Goal: Task Accomplishment & Management: Manage account settings

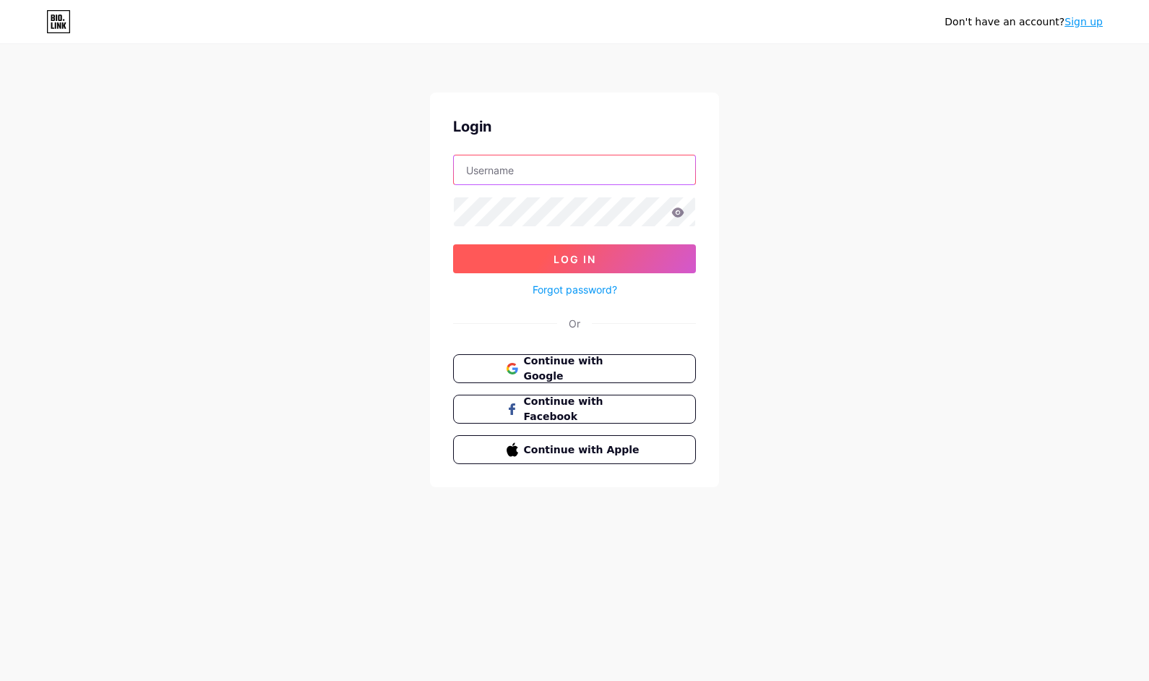
type input "[EMAIL_ADDRESS][DOMAIN_NAME]"
click at [578, 260] on span "Log In" at bounding box center [575, 259] width 43 height 12
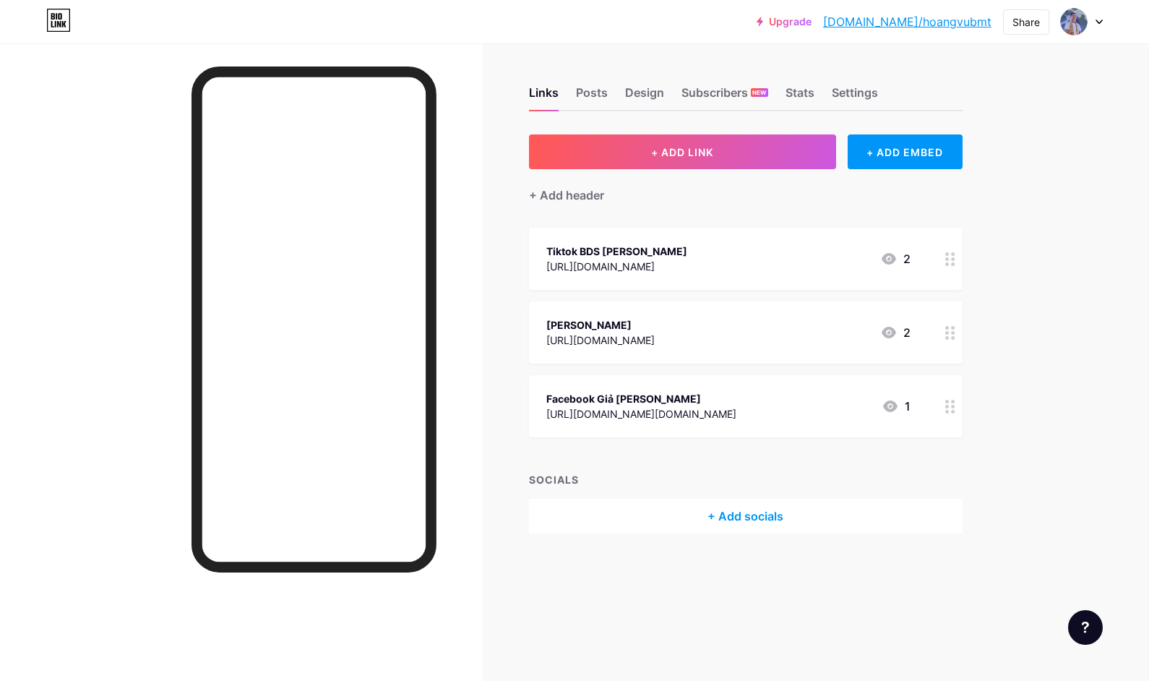
drag, startPoint x: 661, startPoint y: 252, endPoint x: 777, endPoint y: 350, distance: 151.3
click at [664, 420] on span "Tiktok BDS [PERSON_NAME] [URL][DOMAIN_NAME] 2 [PERSON_NAME] [URL][DOMAIN_NAME] …" at bounding box center [746, 333] width 434 height 210
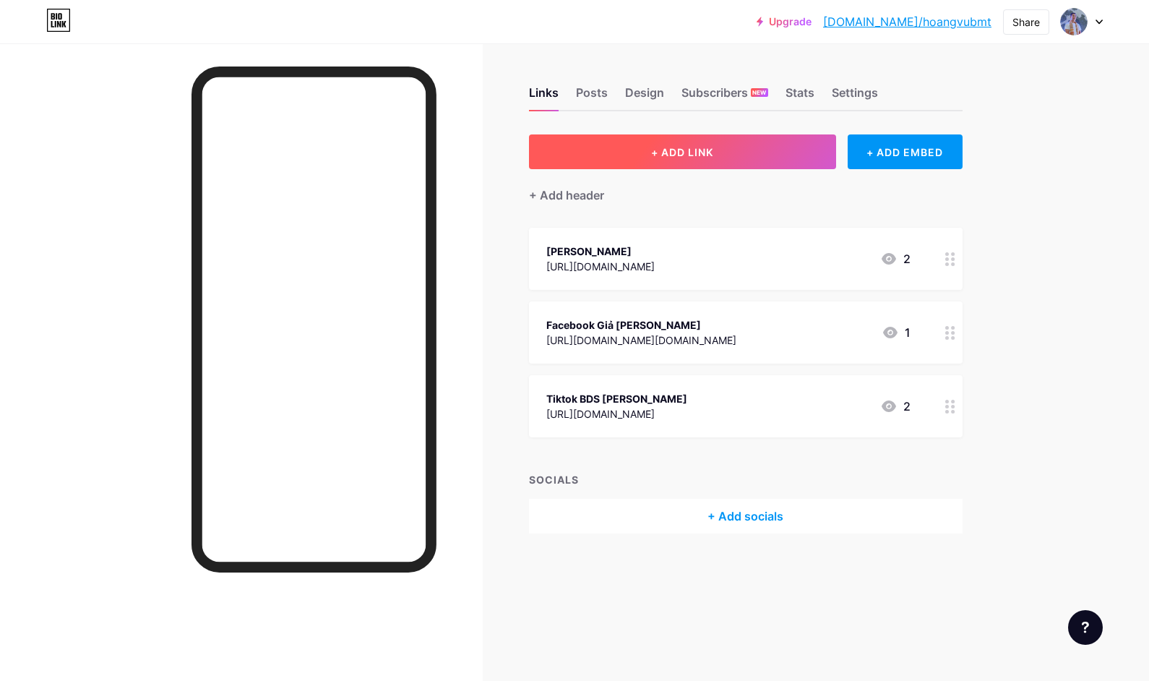
click at [698, 153] on span "+ ADD LINK" at bounding box center [682, 152] width 62 height 12
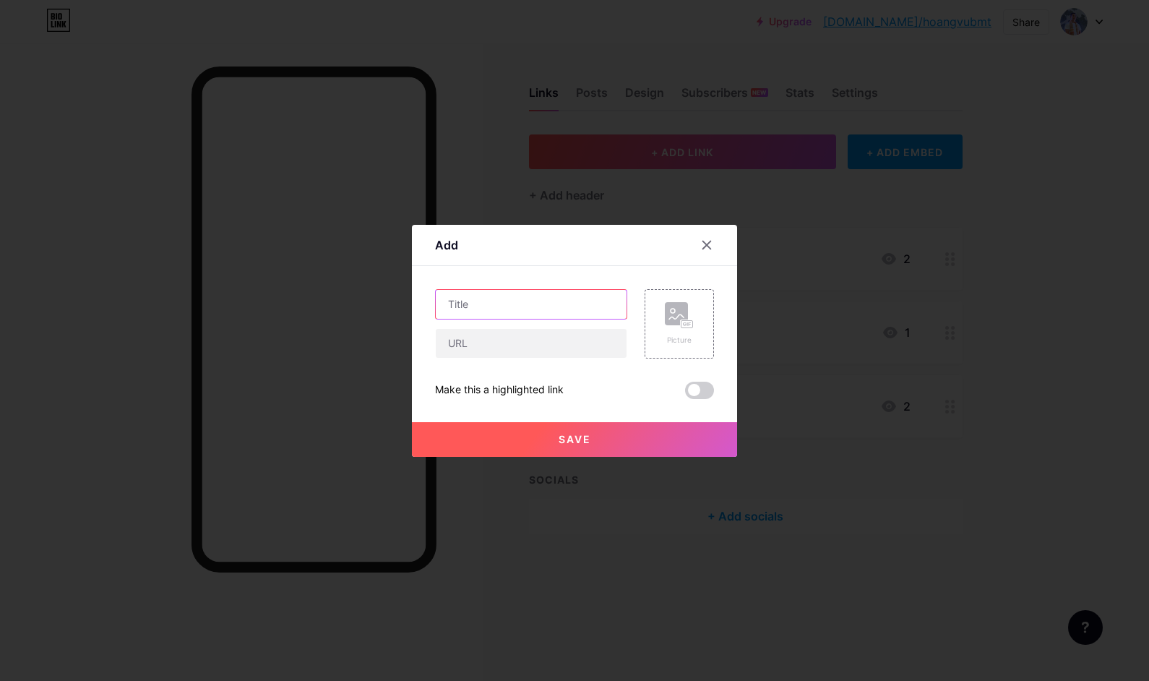
click at [534, 307] on input "text" at bounding box center [531, 304] width 191 height 29
type input "V"
type input "B"
click at [445, 305] on input "VĂN KHÂN" at bounding box center [531, 304] width 191 height 29
paste input "🚨"
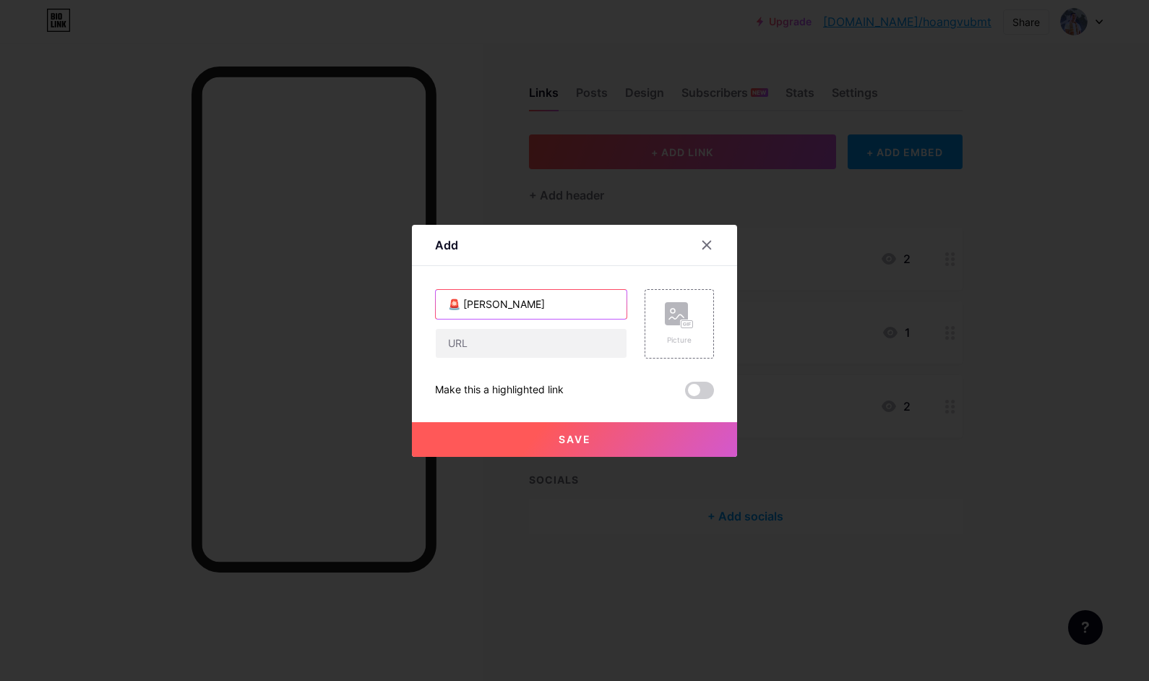
drag, startPoint x: 516, startPoint y: 304, endPoint x: 543, endPoint y: 320, distance: 30.8
click at [497, 304] on input "🚨 [PERSON_NAME]" at bounding box center [531, 304] width 191 height 29
type input "🚨 [PERSON_NAME]"
click at [539, 335] on input "text" at bounding box center [531, 343] width 191 height 29
paste input "[URL][DOMAIN_NAME]"
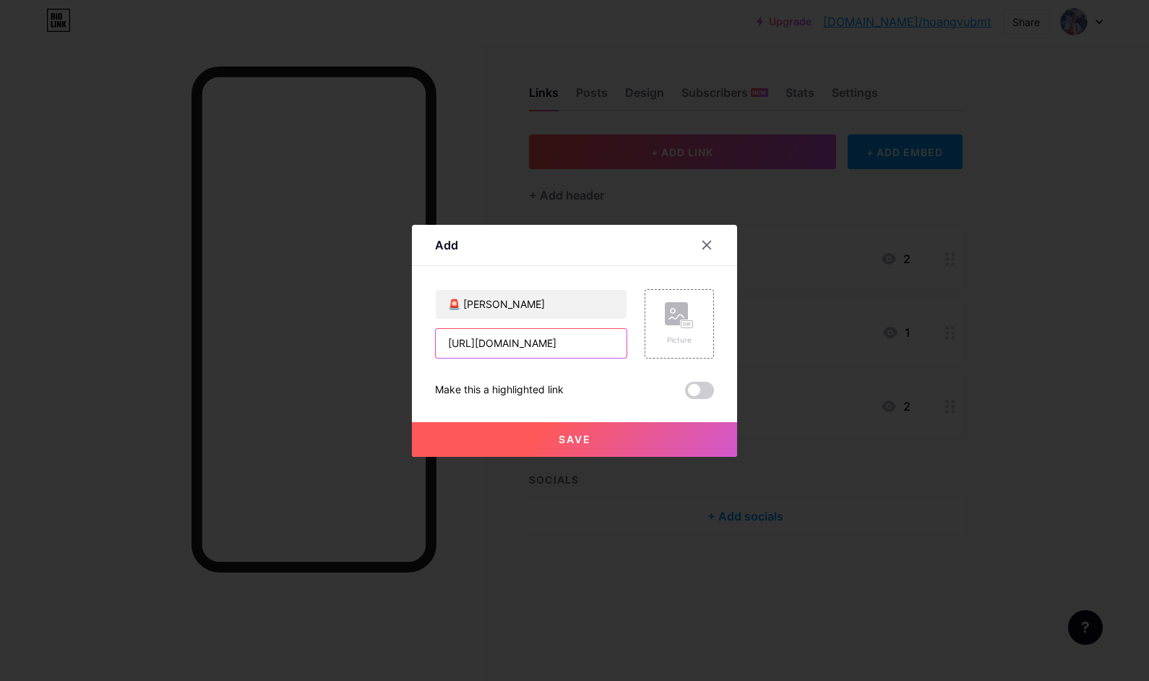
scroll to position [0, 206]
type input "[URL][DOMAIN_NAME]"
click at [695, 392] on span at bounding box center [699, 390] width 29 height 17
click at [685, 394] on input "checkbox" at bounding box center [685, 394] width 0 height 0
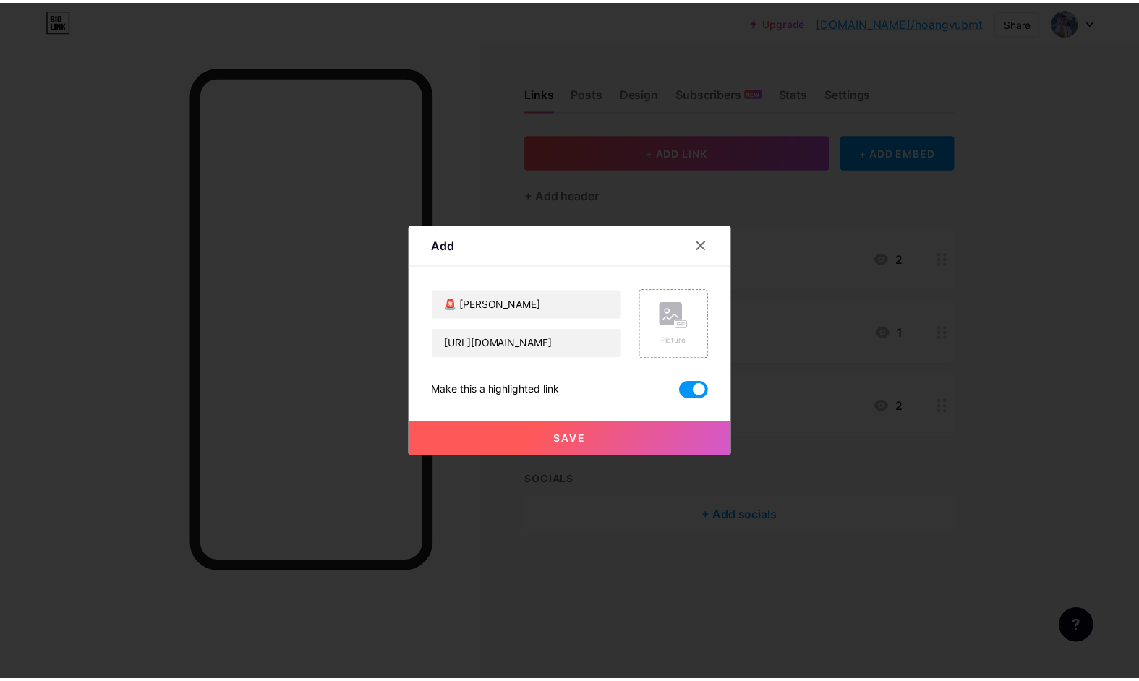
scroll to position [0, 0]
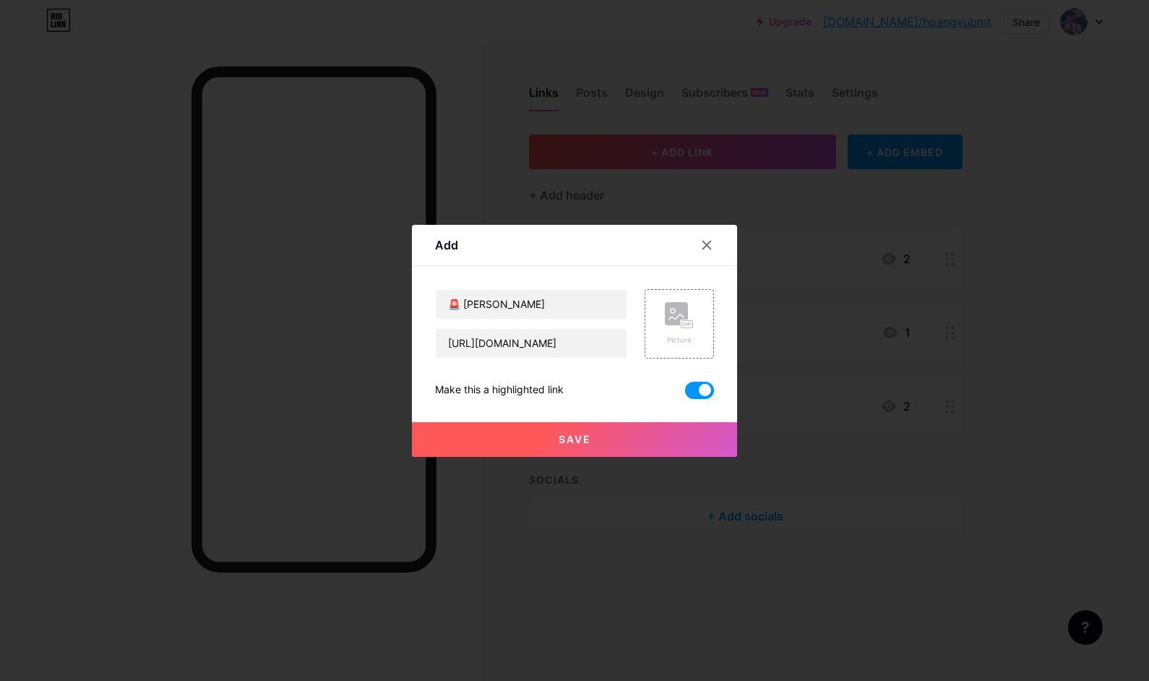
click at [594, 437] on button "Save" at bounding box center [574, 439] width 325 height 35
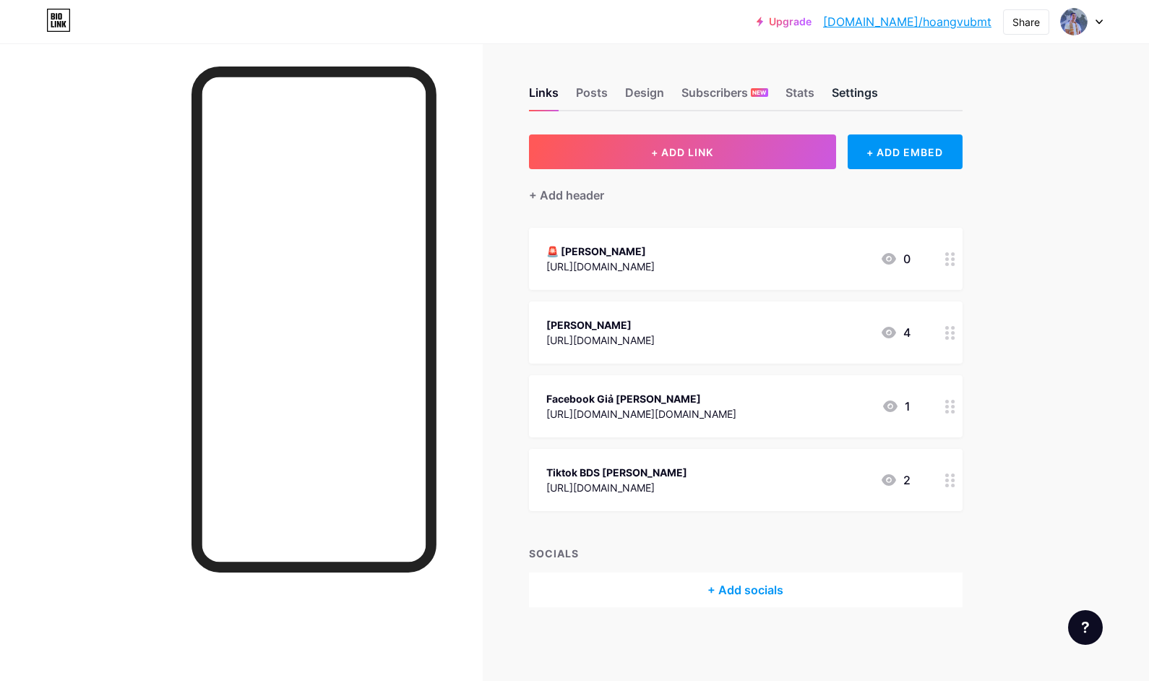
click at [862, 94] on div "Settings" at bounding box center [855, 97] width 46 height 26
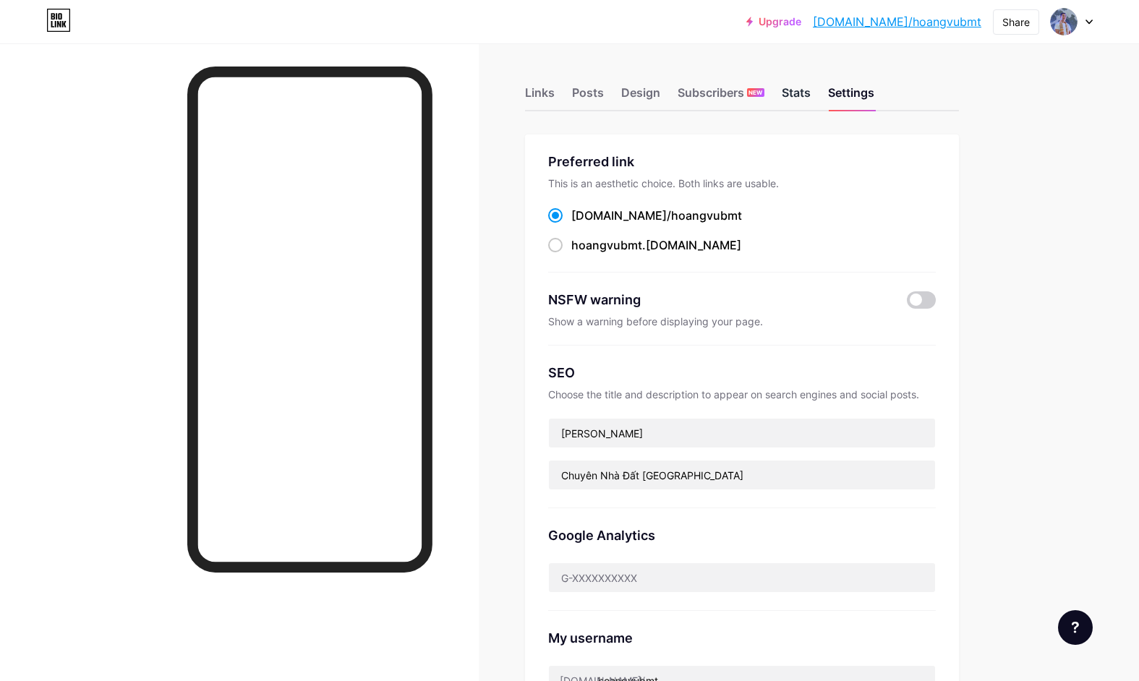
click at [797, 90] on div "Stats" at bounding box center [795, 97] width 29 height 26
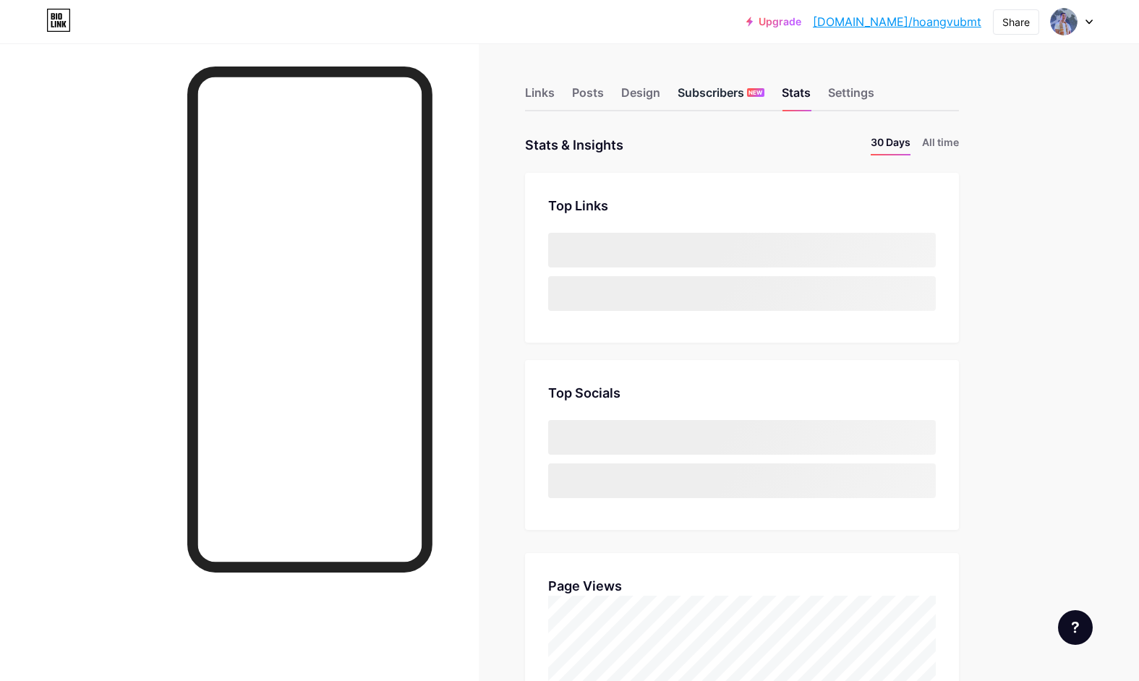
scroll to position [681, 1139]
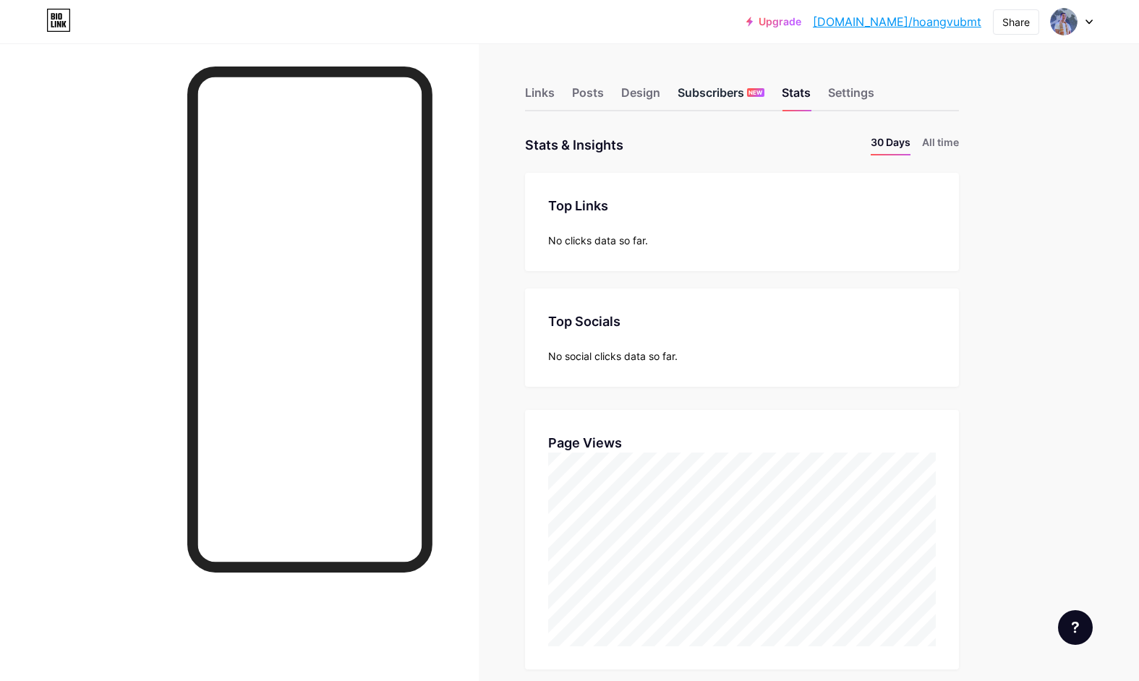
click at [729, 90] on div "Subscribers NEW" at bounding box center [720, 97] width 87 height 26
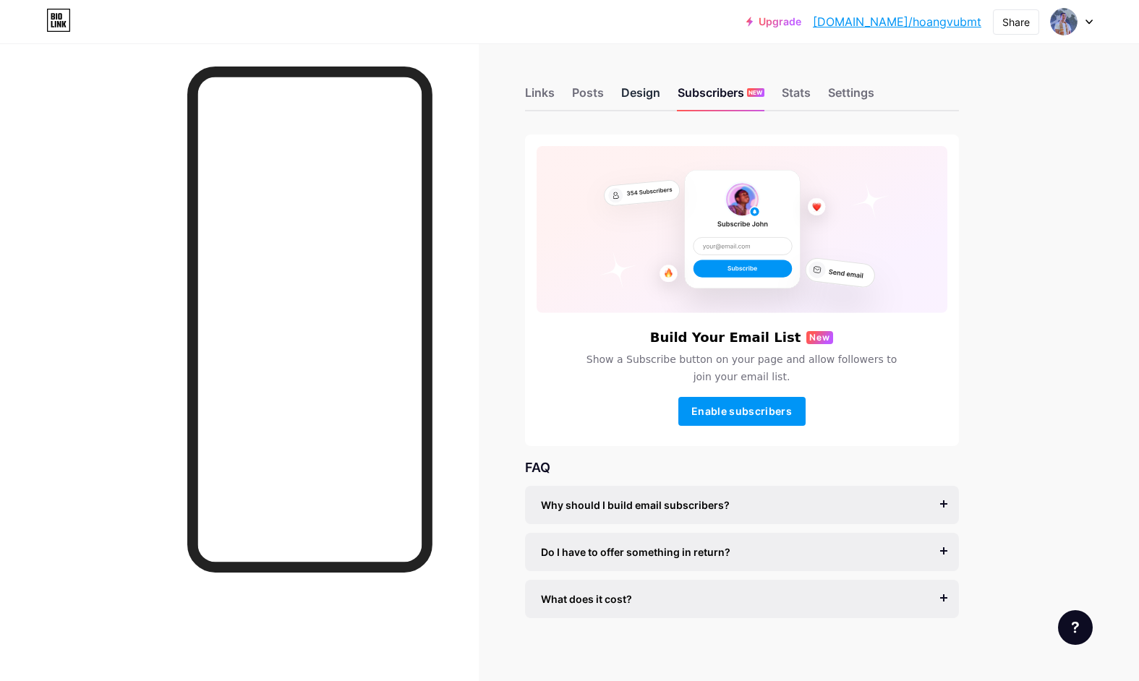
click at [651, 93] on div "Design" at bounding box center [640, 97] width 39 height 26
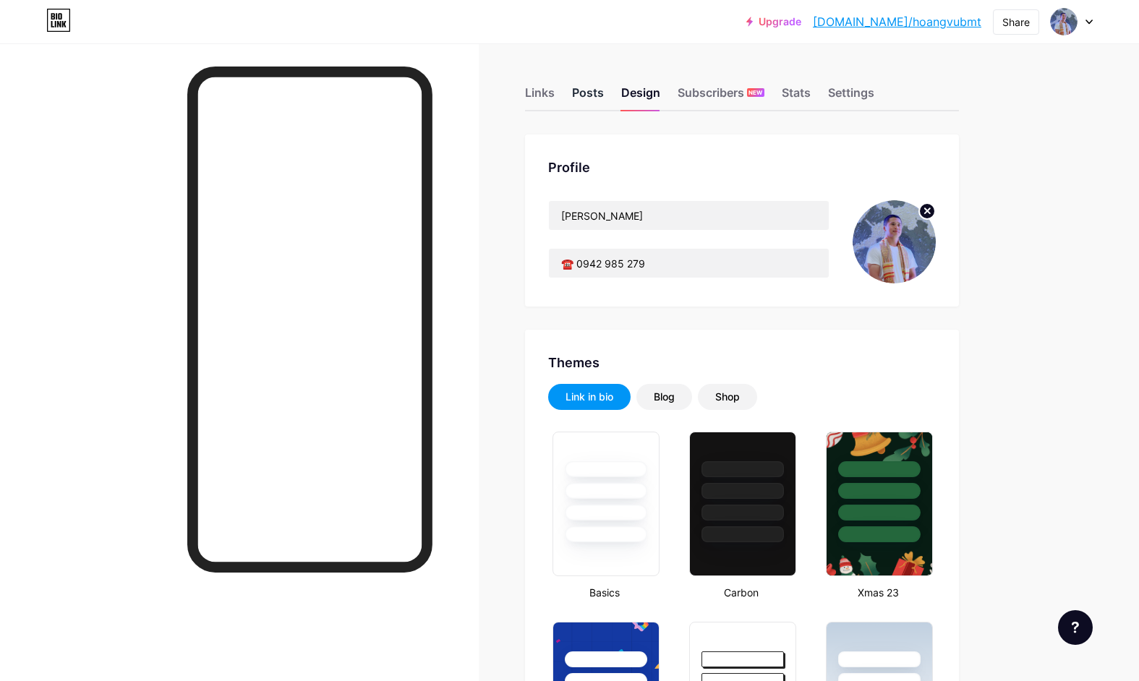
click at [601, 93] on div "Posts" at bounding box center [588, 97] width 32 height 26
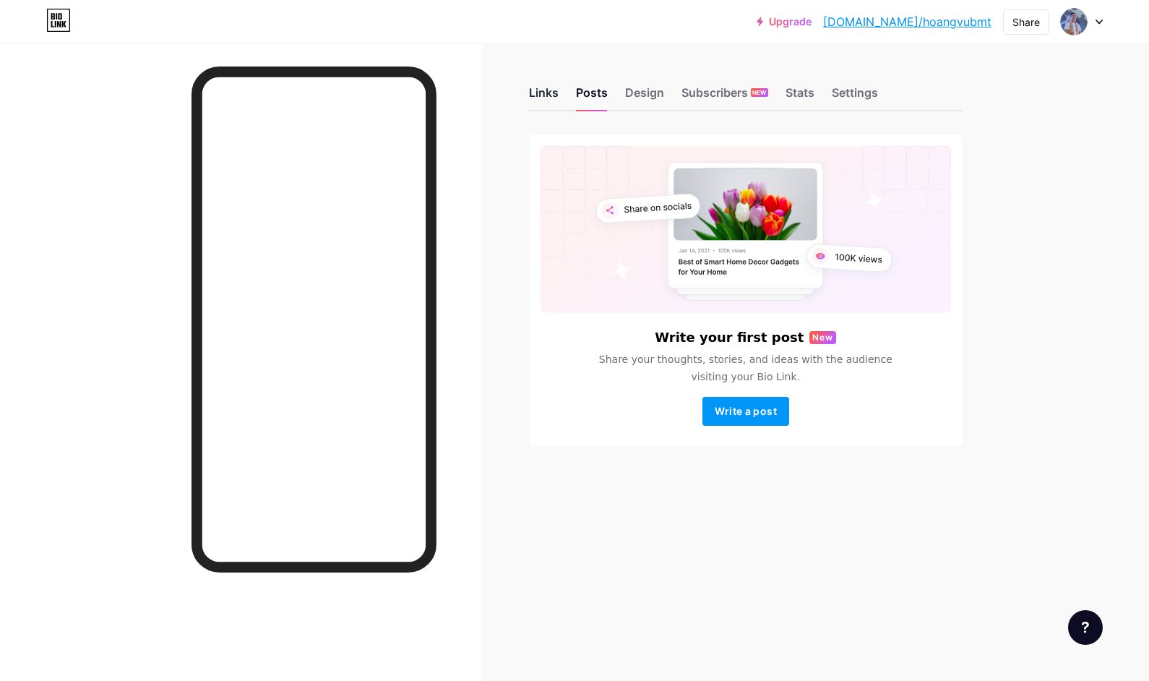
click at [539, 92] on div "Links" at bounding box center [544, 97] width 30 height 26
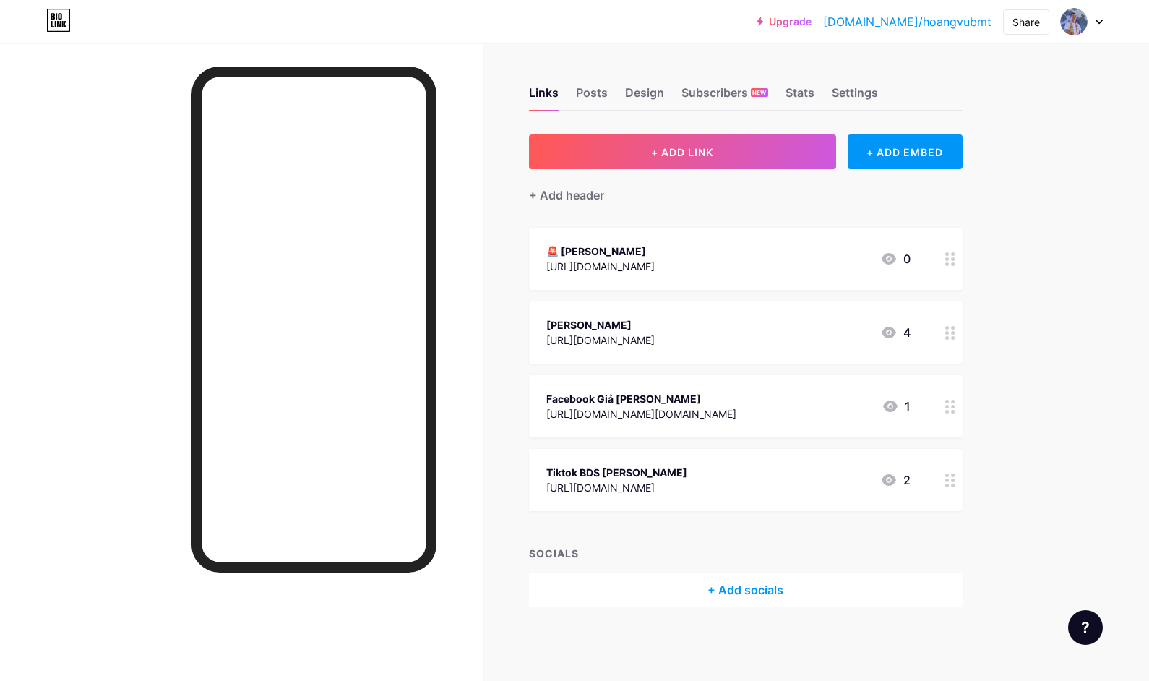
click at [1096, 20] on icon at bounding box center [1099, 22] width 7 height 5
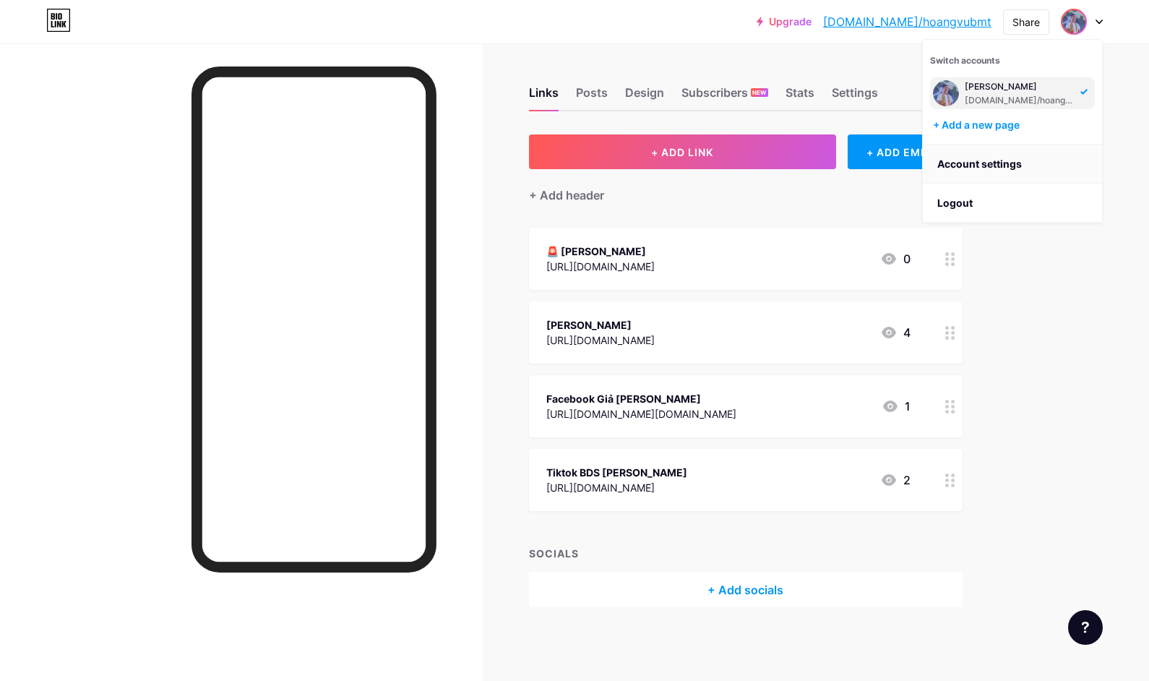
click at [1002, 165] on link "Account settings" at bounding box center [1012, 164] width 179 height 39
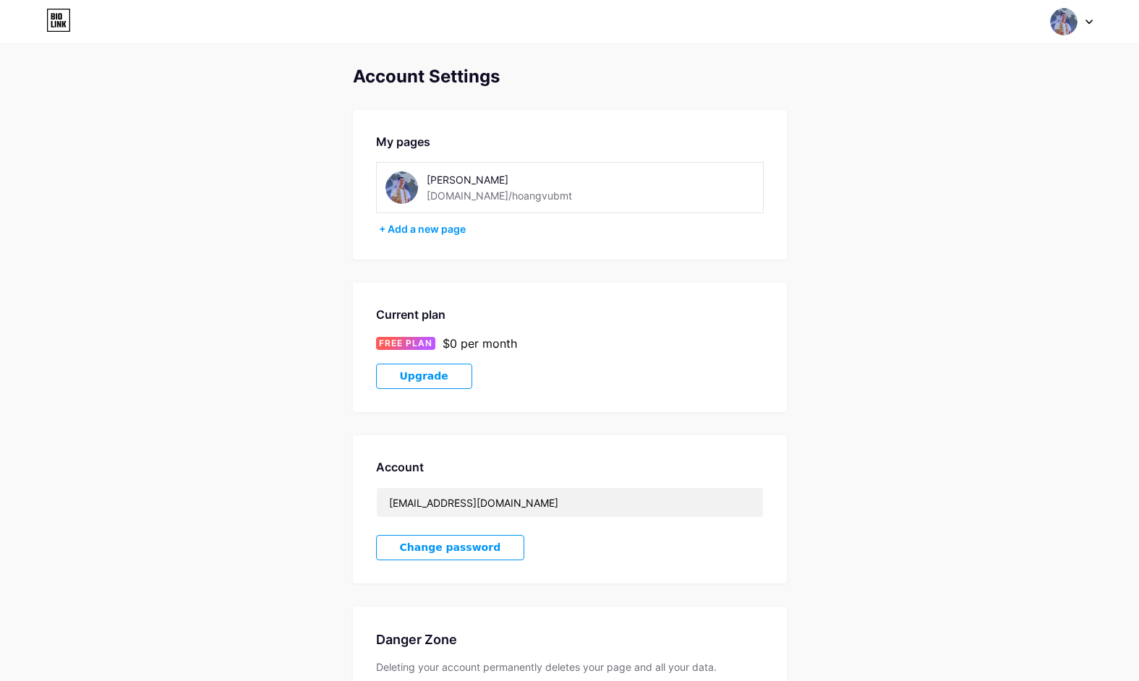
click at [512, 195] on div "[DOMAIN_NAME]/hoangvubmt" at bounding box center [499, 195] width 145 height 15
click at [531, 195] on div "[PERSON_NAME] [DOMAIN_NAME]/hoangvubmt" at bounding box center [529, 187] width 205 height 33
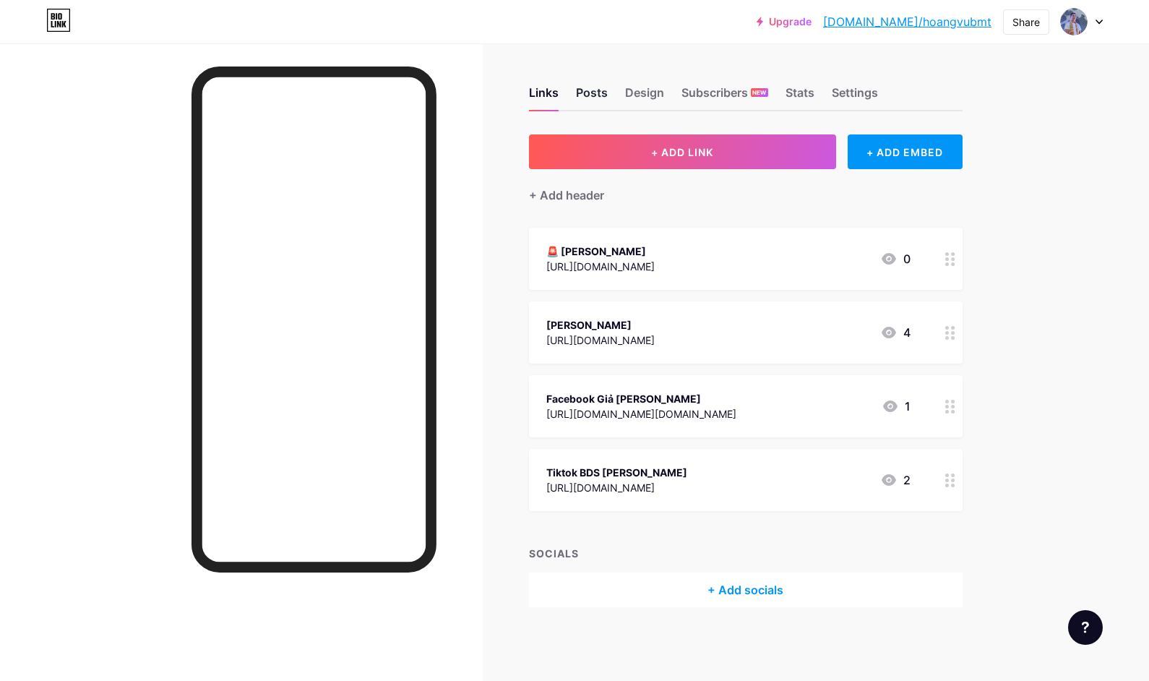
click at [599, 92] on div "Posts" at bounding box center [592, 97] width 32 height 26
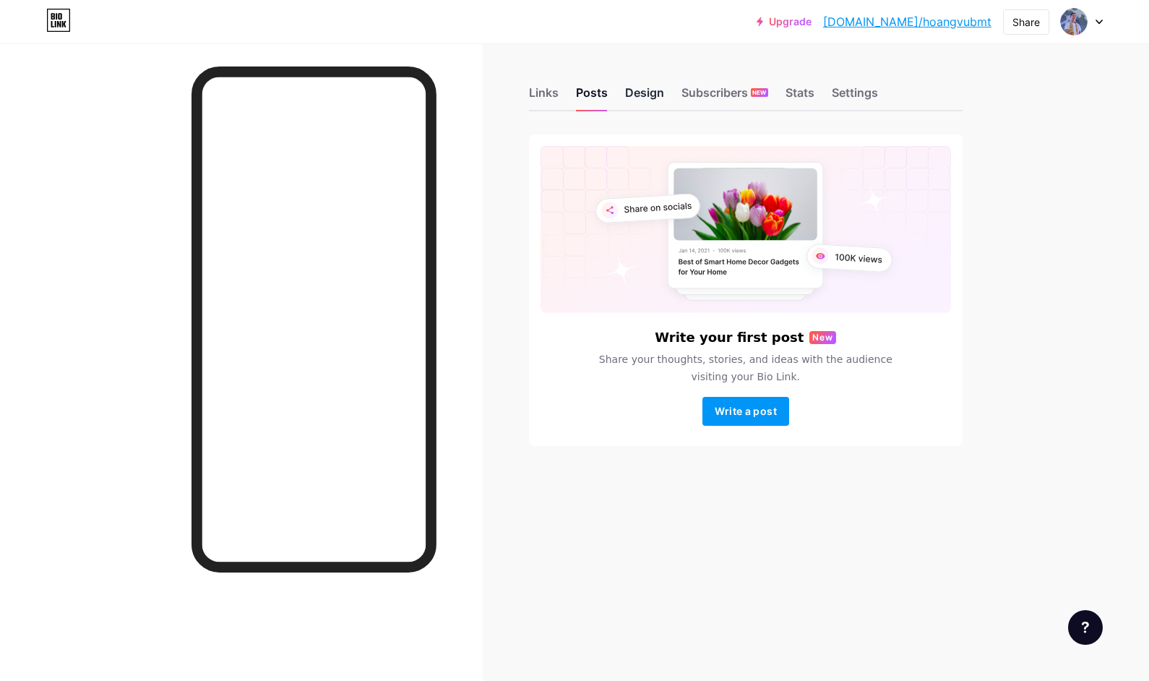
click at [642, 92] on div "Design" at bounding box center [644, 97] width 39 height 26
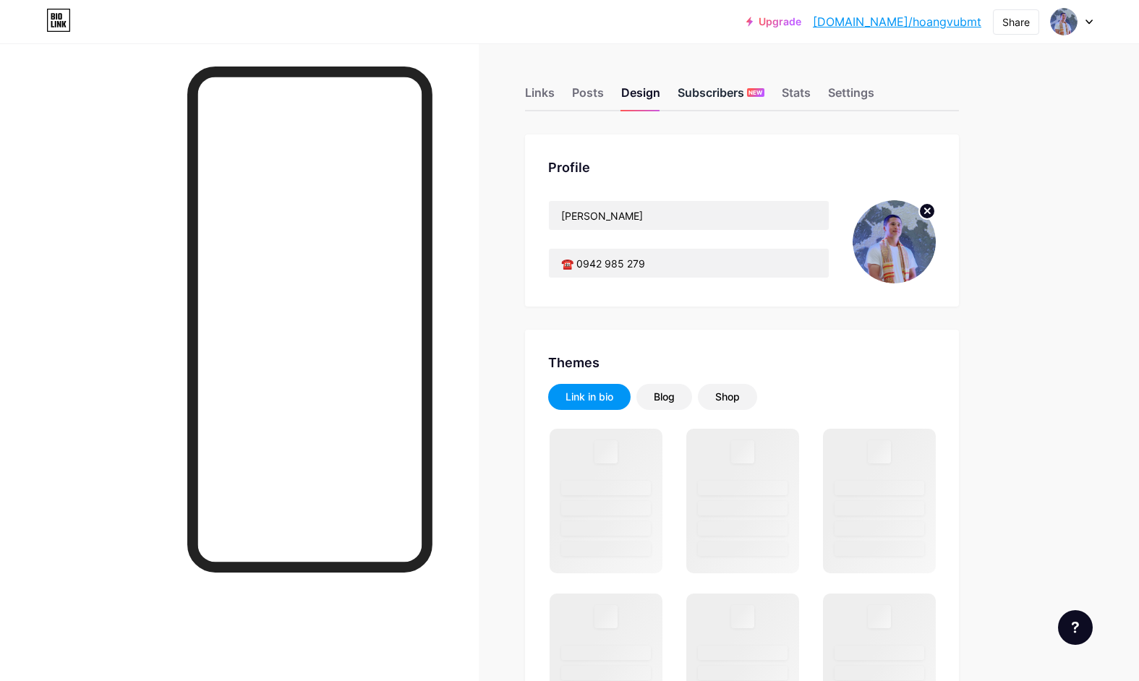
click at [725, 92] on div "Subscribers NEW" at bounding box center [720, 97] width 87 height 26
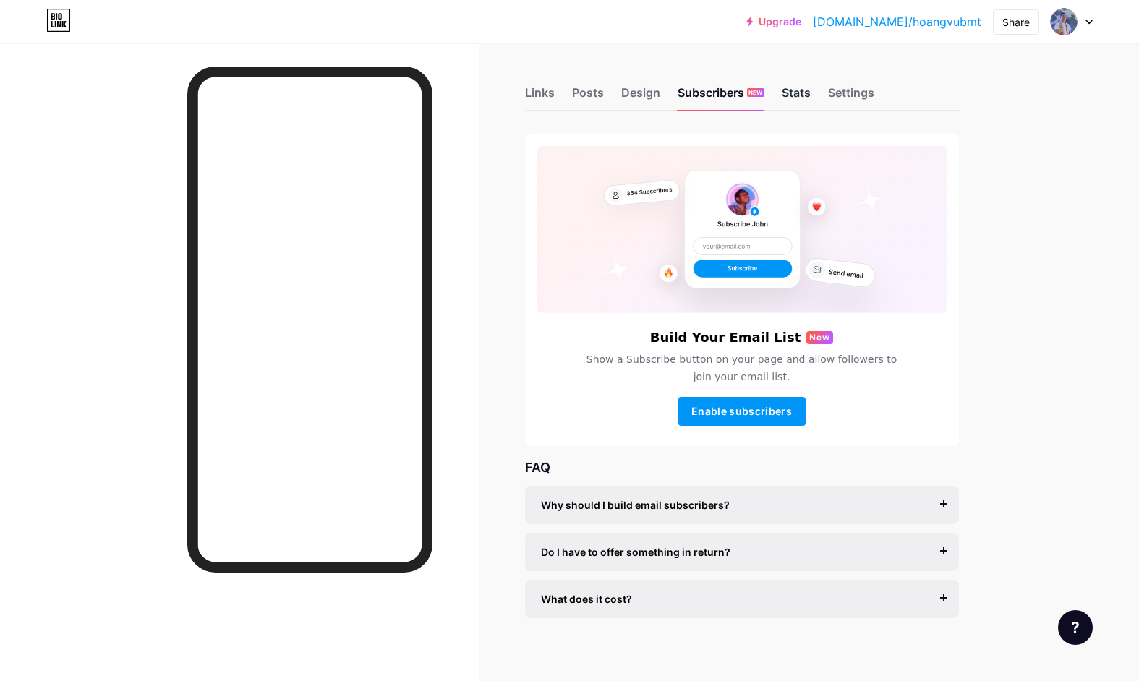
click at [800, 92] on div "Stats" at bounding box center [795, 97] width 29 height 26
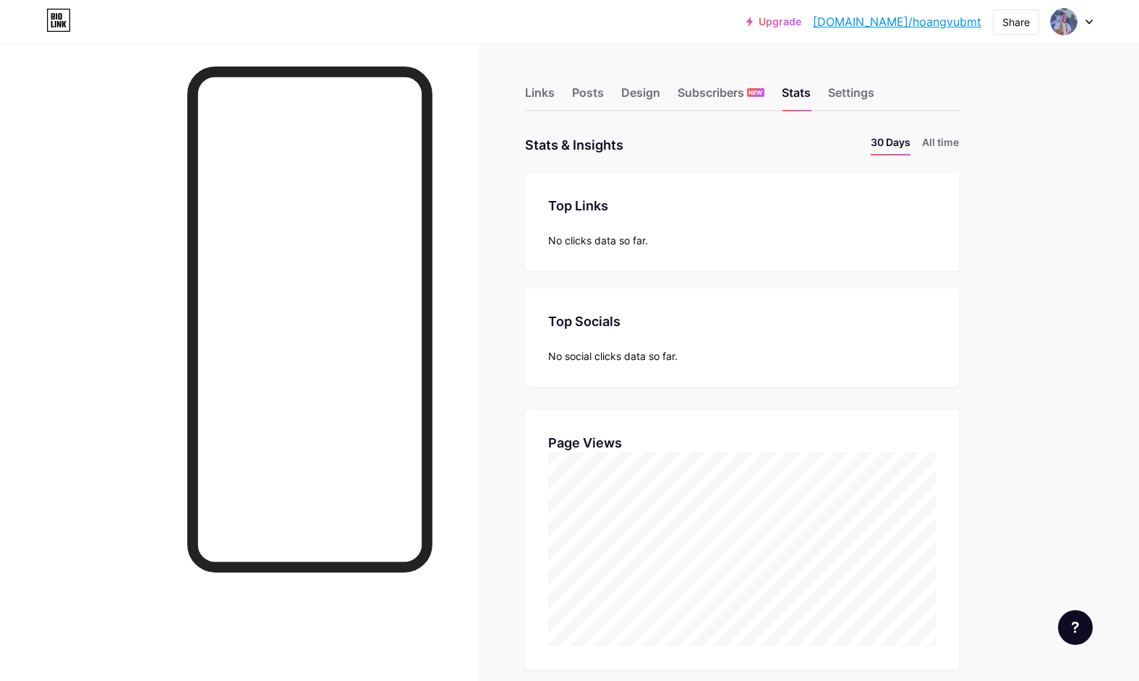
scroll to position [681, 1139]
click at [847, 92] on div "Settings" at bounding box center [851, 97] width 46 height 26
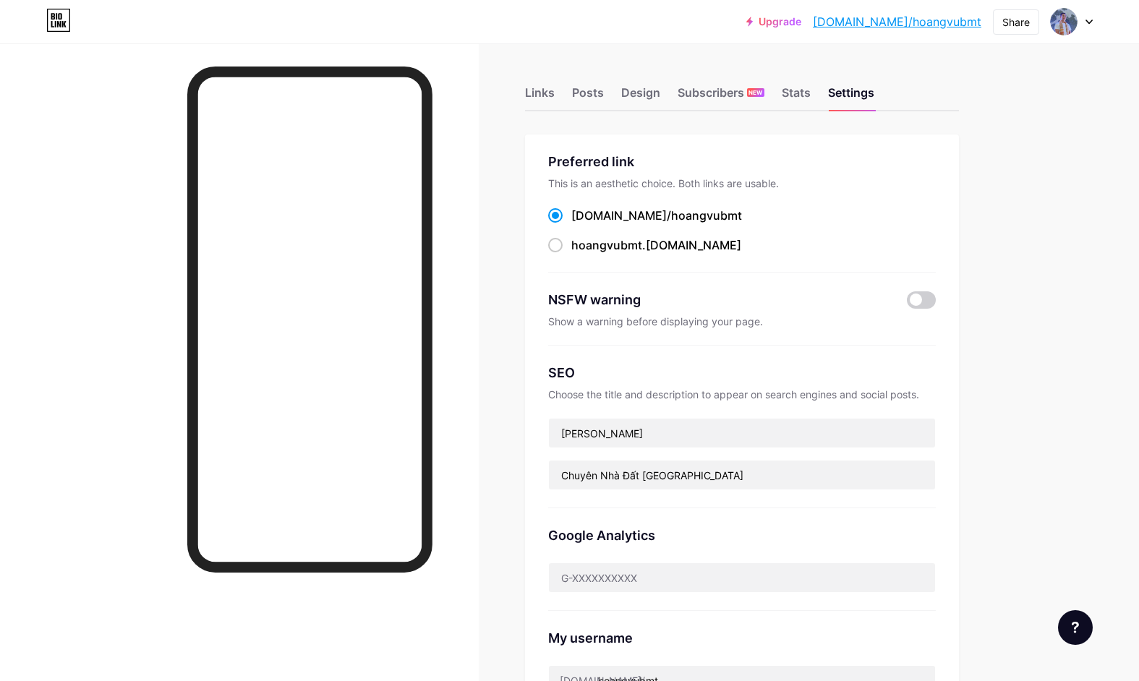
scroll to position [307, 0]
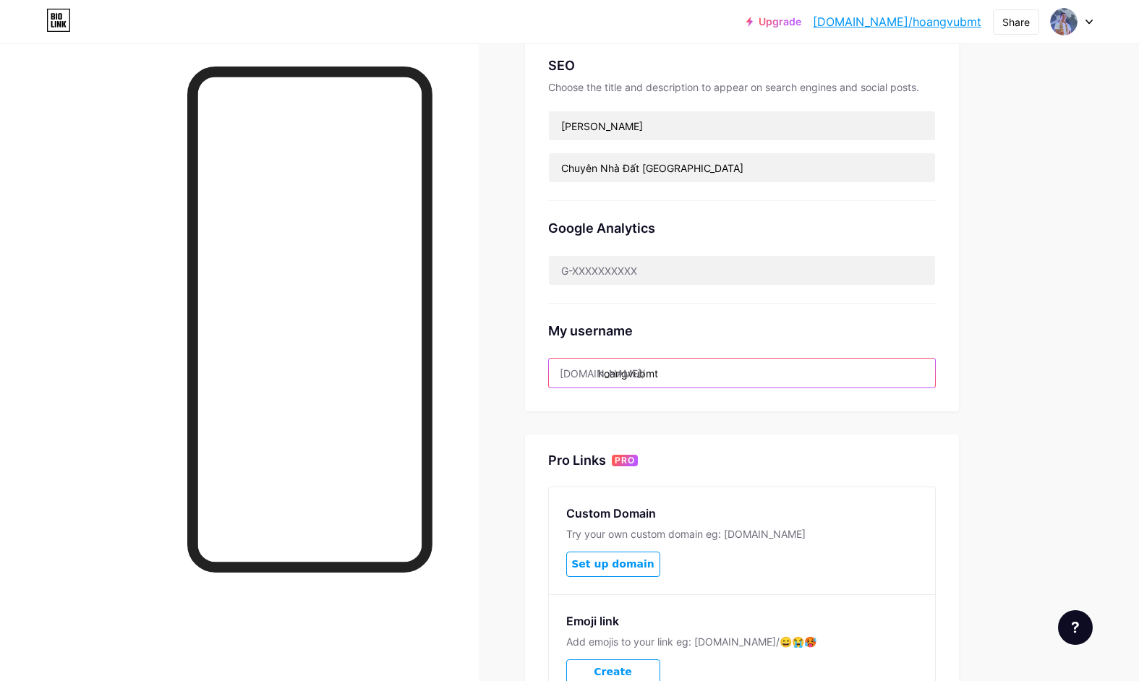
click at [666, 376] on input "hoangvubmt" at bounding box center [742, 373] width 386 height 29
click at [681, 374] on input "hoangvubmt" at bounding box center [742, 373] width 386 height 29
drag, startPoint x: 686, startPoint y: 373, endPoint x: 601, endPoint y: 372, distance: 84.6
click at [601, 372] on input "hoangvubmt" at bounding box center [742, 373] width 386 height 29
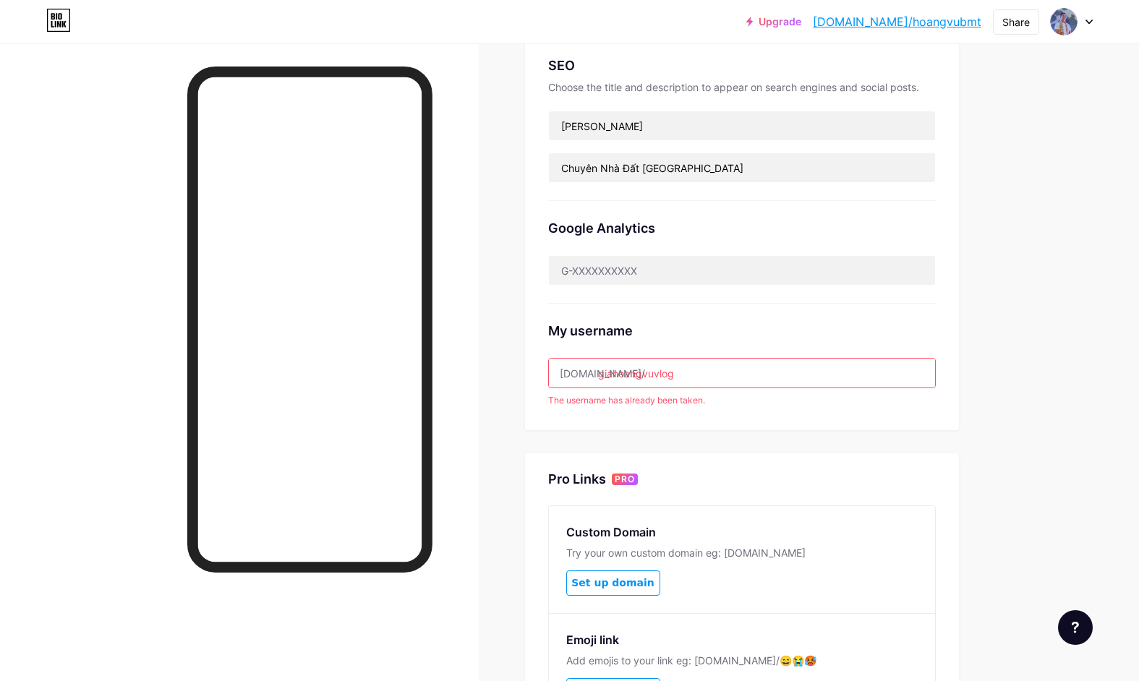
drag, startPoint x: 661, startPoint y: 374, endPoint x: 562, endPoint y: 375, distance: 99.0
click at [562, 375] on input "giahoangvuvlog" at bounding box center [742, 373] width 386 height 29
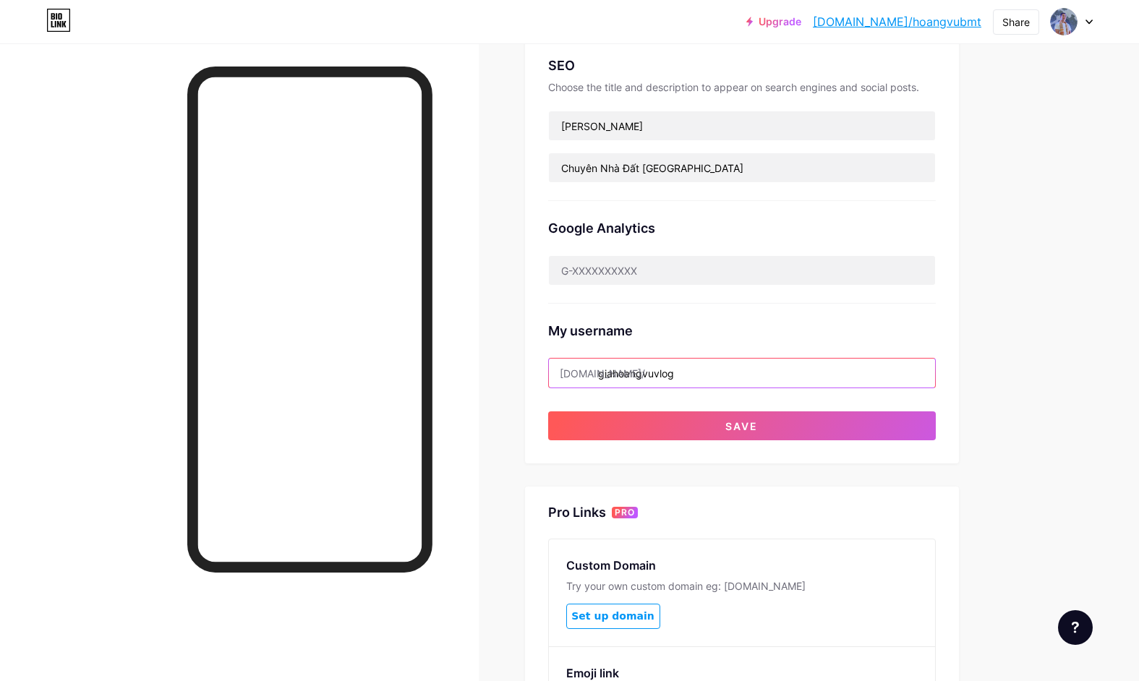
click at [712, 375] on input "giahoangvuvlog" at bounding box center [742, 373] width 386 height 29
drag, startPoint x: 708, startPoint y: 367, endPoint x: 603, endPoint y: 372, distance: 104.9
click at [603, 372] on input "giahoangvuvlog" at bounding box center [742, 373] width 386 height 29
type input "c"
click at [1019, 268] on div "Links Posts Design Subscribers NEW Stats Settings Preferred link This is an aes…" at bounding box center [509, 306] width 1019 height 1141
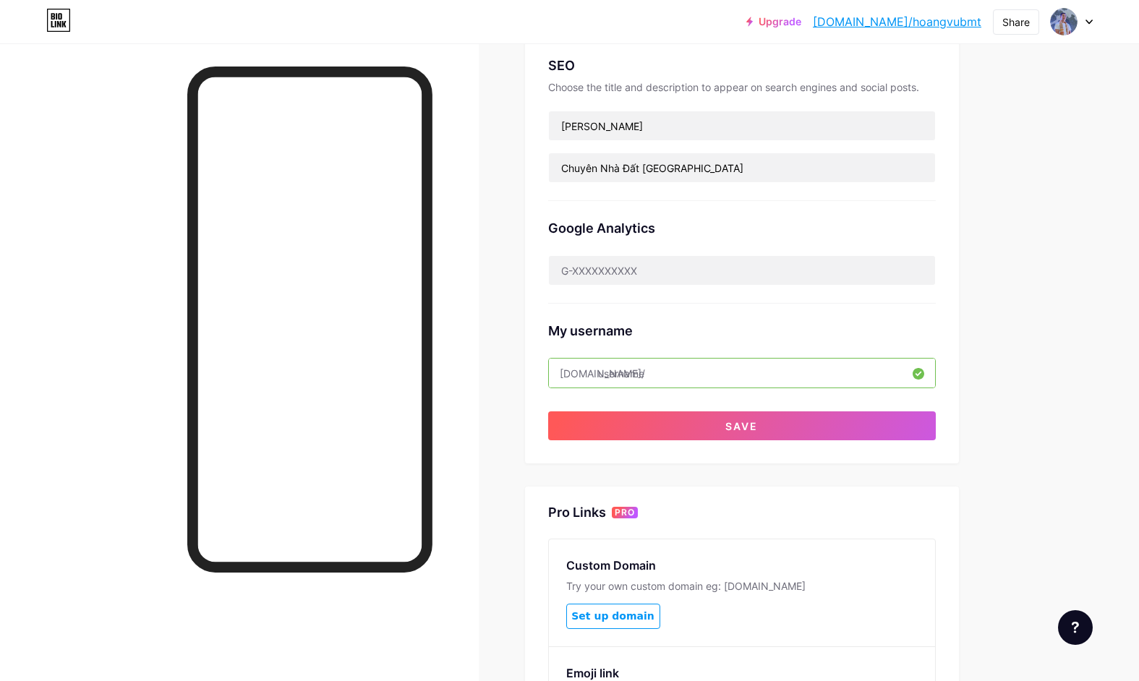
click at [714, 363] on input "text" at bounding box center [742, 373] width 386 height 29
click at [959, 291] on div "Preferred link This is an aesthetic choice. Both links are usable. [DOMAIN_NAME…" at bounding box center [742, 145] width 434 height 636
click at [680, 380] on input "text" at bounding box center [742, 373] width 386 height 29
type input "giahoangvu"
click at [995, 384] on div "Links Posts Design Subscribers NEW Stats Settings Preferred link This is an aes…" at bounding box center [509, 306] width 1019 height 1141
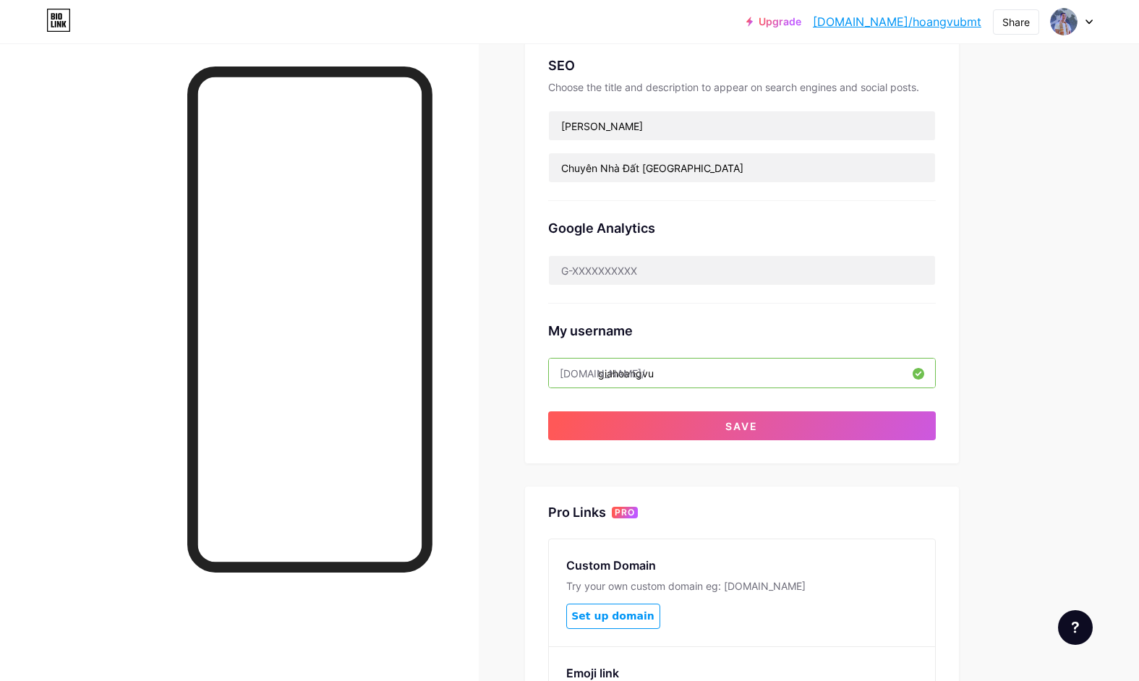
click at [667, 372] on input "giahoangvu" at bounding box center [742, 373] width 386 height 29
click at [573, 394] on div "Preferred link This is an aesthetic choice. Both links are usable. [DOMAIN_NAME…" at bounding box center [741, 143] width 387 height 596
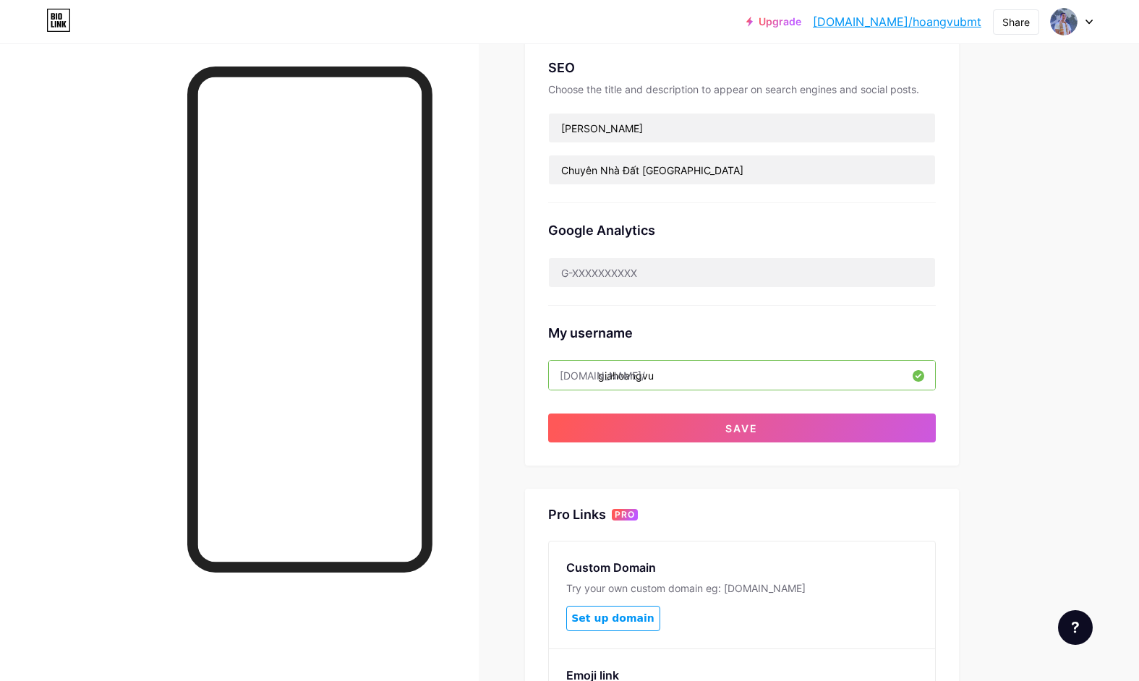
scroll to position [304, 0]
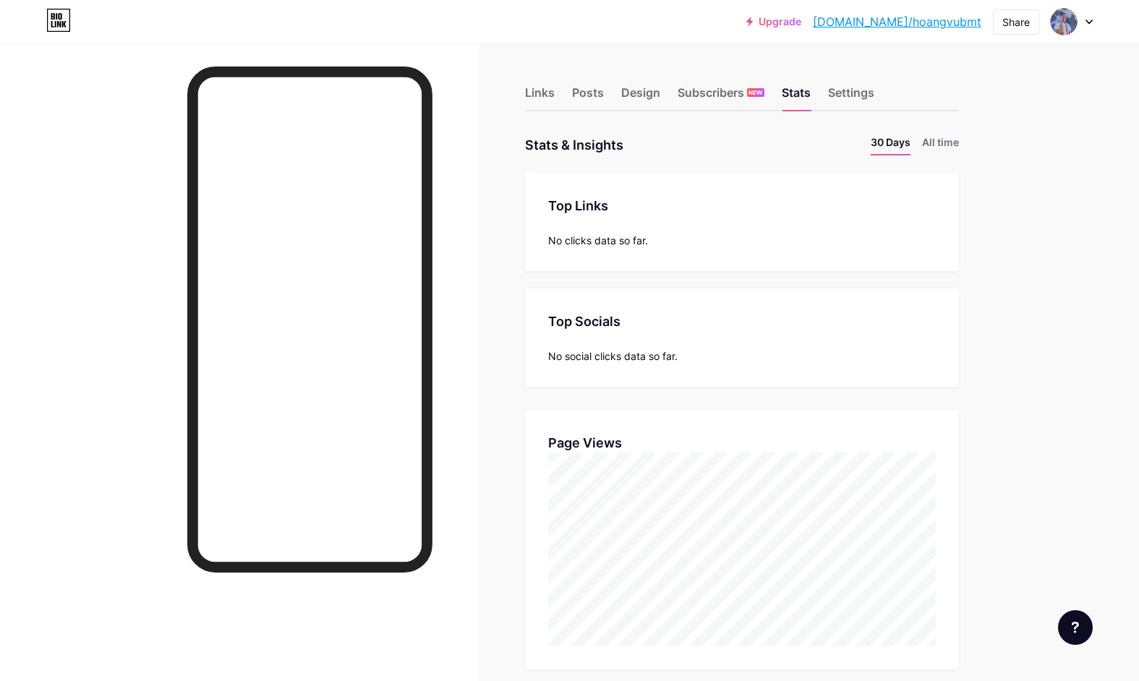
scroll to position [681, 1139]
click at [951, 23] on link "[DOMAIN_NAME]/hoangvubmt" at bounding box center [897, 21] width 168 height 17
